Goal: Navigation & Orientation: Find specific page/section

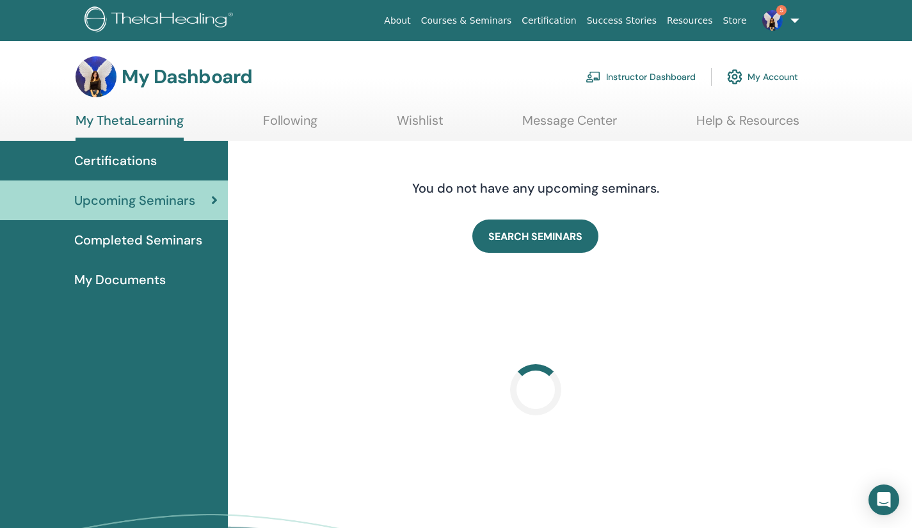
click at [628, 73] on link "Instructor Dashboard" at bounding box center [640, 77] width 110 height 28
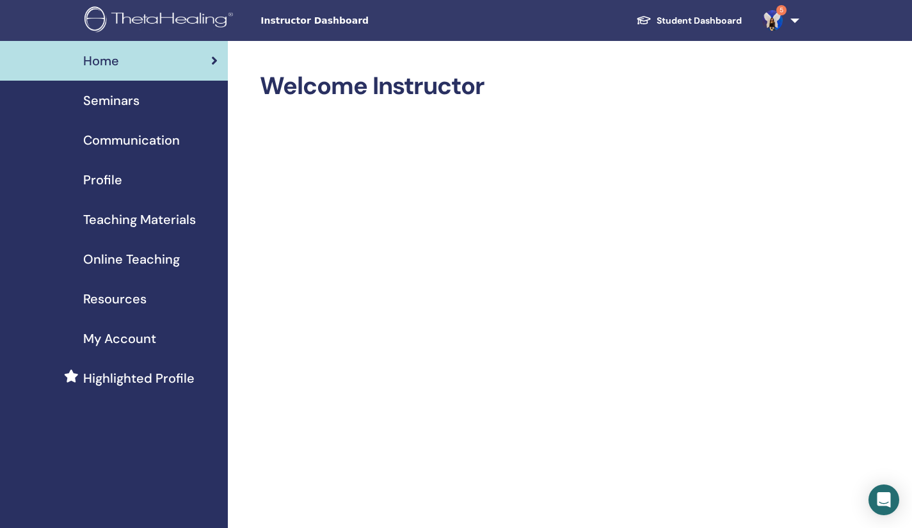
click at [141, 103] on div "Seminars" at bounding box center [113, 100] width 207 height 19
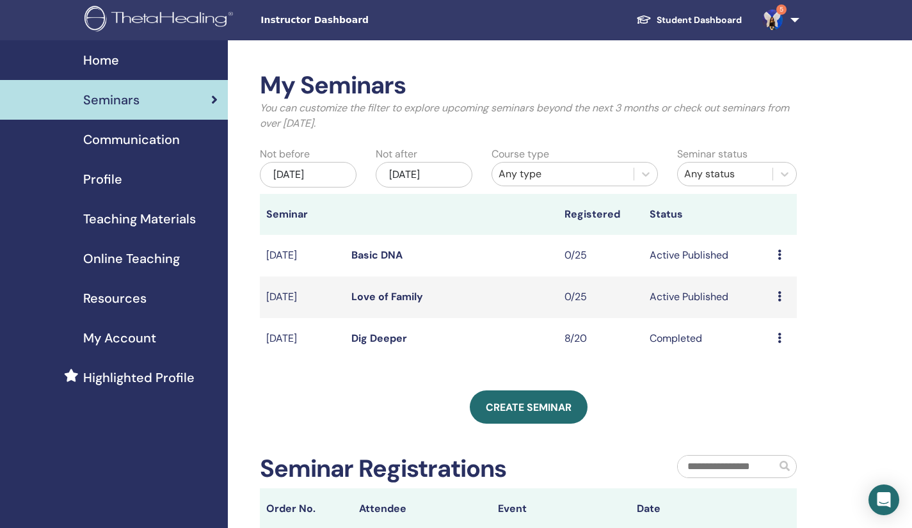
scroll to position [1, 0]
click at [120, 221] on span "Teaching Materials" at bounding box center [139, 218] width 113 height 19
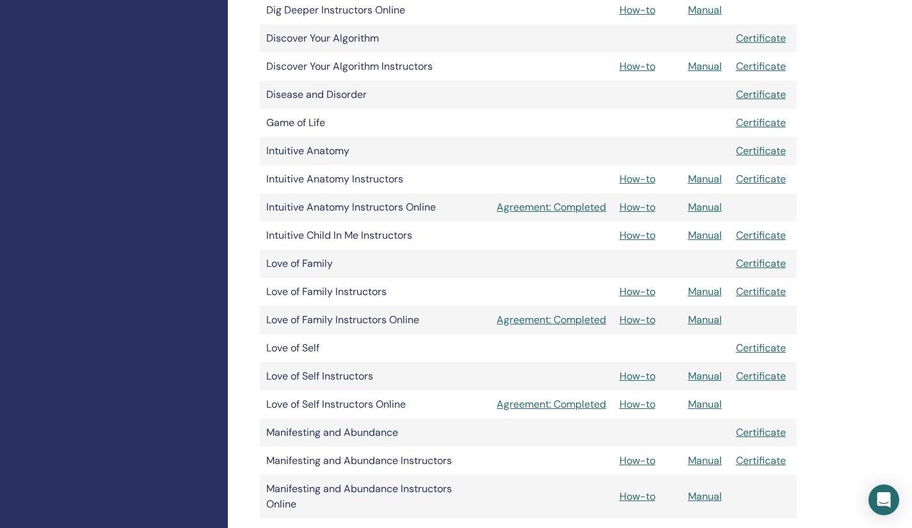
scroll to position [664, 0]
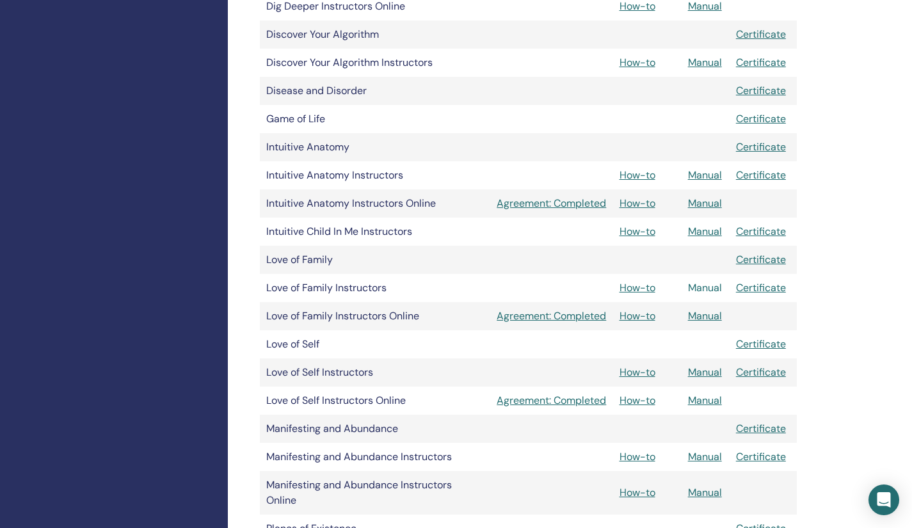
click at [719, 284] on link "Manual" at bounding box center [705, 287] width 34 height 13
